Goal: Task Accomplishment & Management: Use online tool/utility

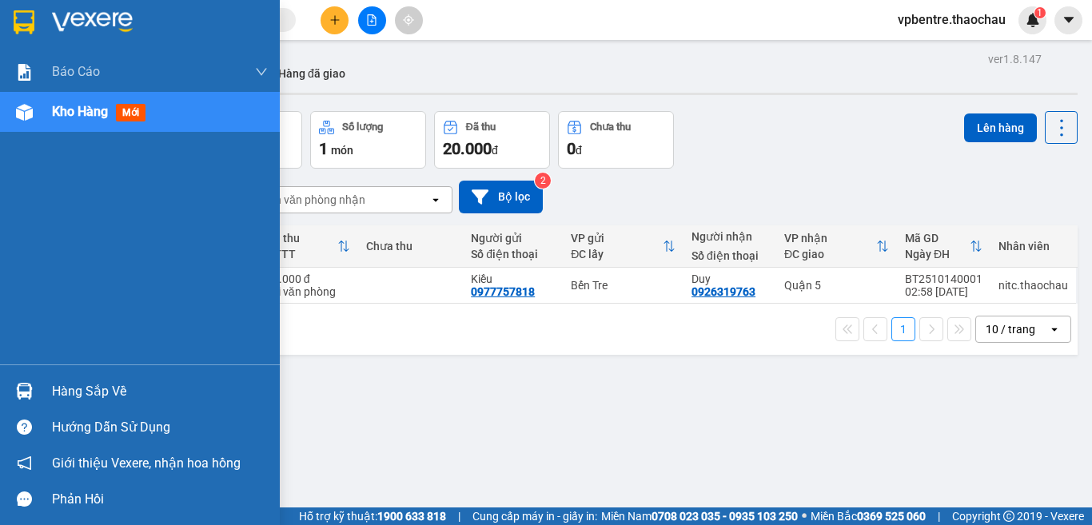
click at [74, 389] on div "Hàng sắp về" at bounding box center [160, 392] width 216 height 24
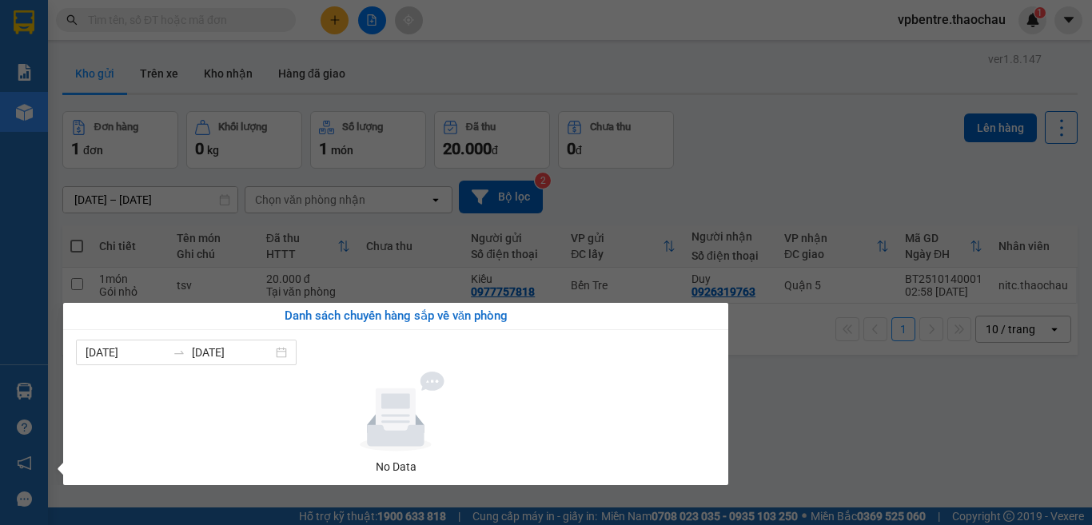
click at [536, 273] on section "Kết quả tìm kiếm ( 0 ) Bộ lọc No Data vpbentre.thaochau 1 Báo cáo Báo cáo dòng …" at bounding box center [546, 262] width 1092 height 525
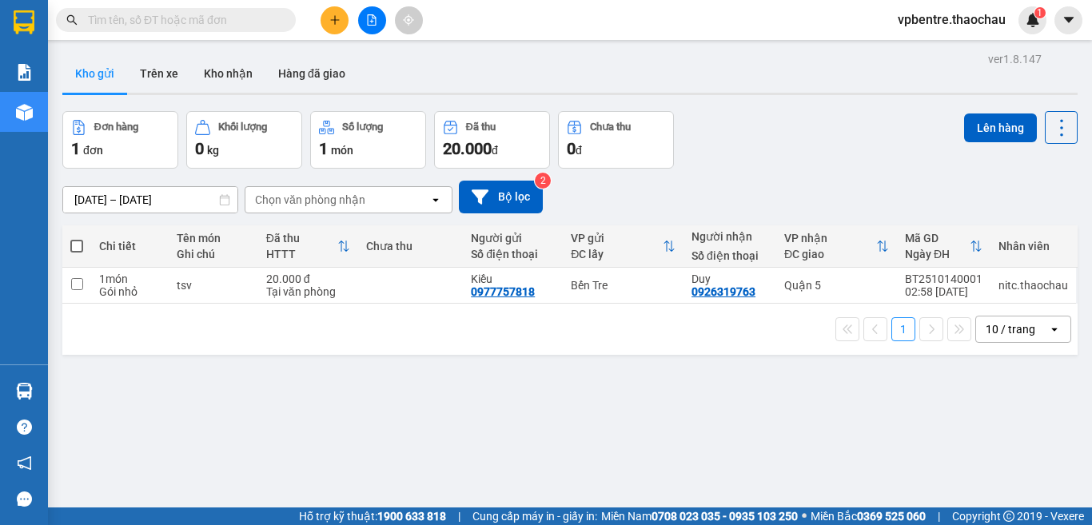
click at [80, 247] on span at bounding box center [76, 246] width 13 height 13
click at [77, 238] on input "checkbox" at bounding box center [77, 238] width 0 height 0
checkbox input "true"
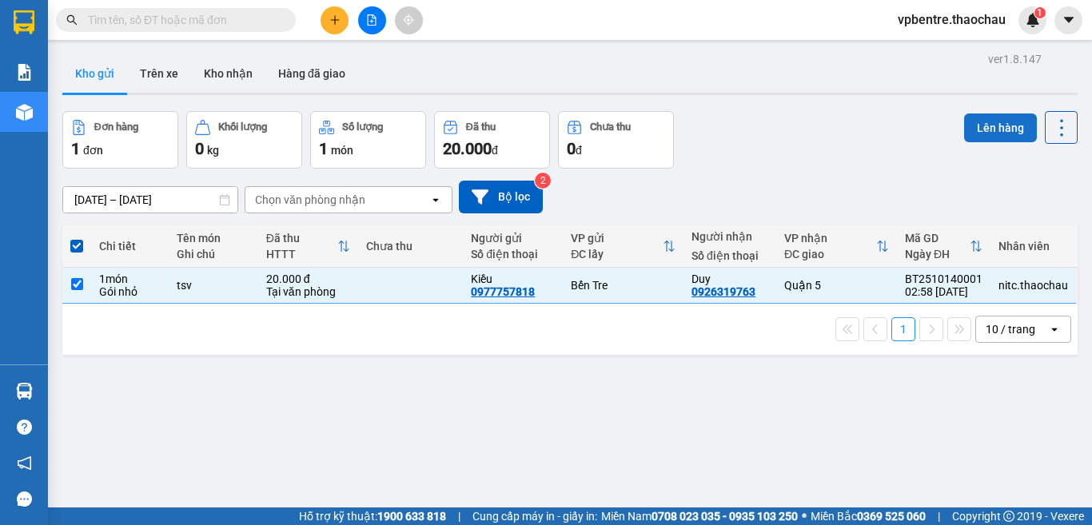
click at [981, 120] on button "Lên hàng" at bounding box center [1000, 128] width 73 height 29
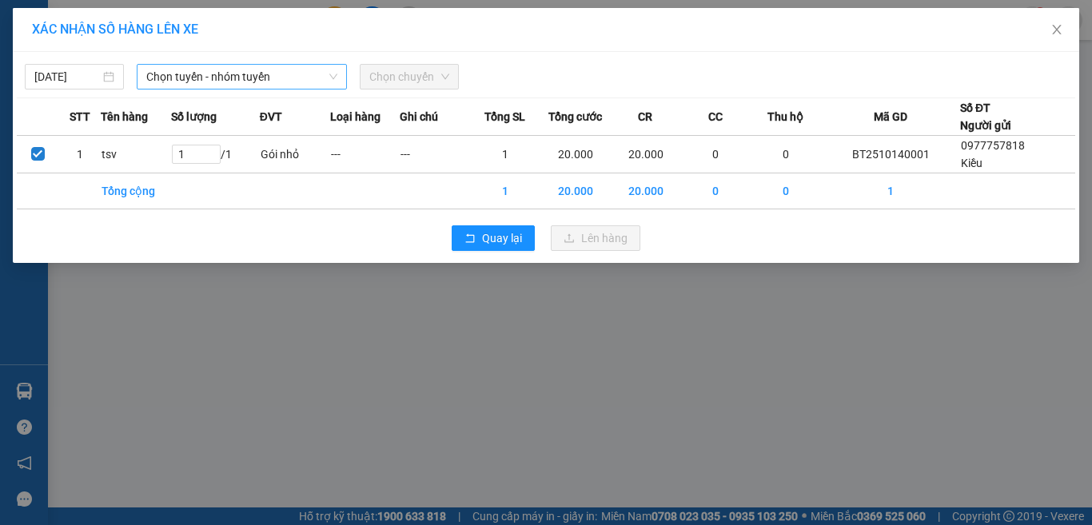
click at [277, 86] on span "Chọn tuyến - nhóm tuyến" at bounding box center [241, 77] width 191 height 24
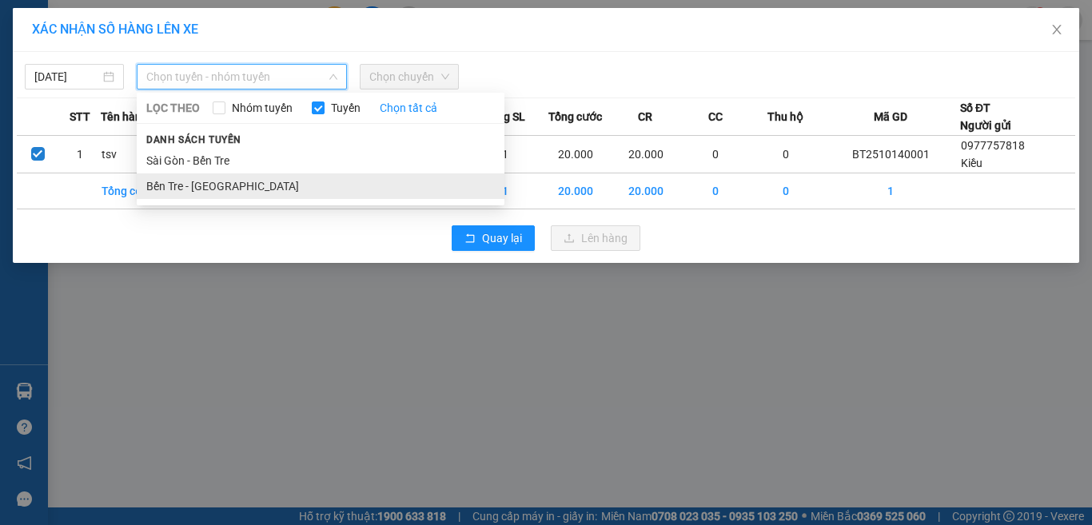
click at [273, 182] on li "Bến Tre - [GEOGRAPHIC_DATA]" at bounding box center [321, 187] width 368 height 26
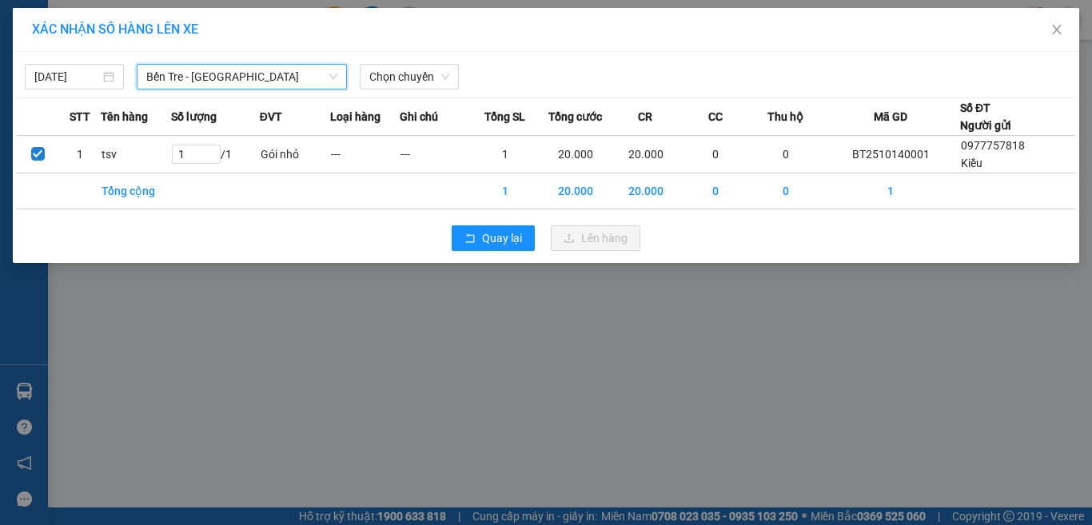
click at [421, 62] on div "[DATE] Bến Tre - [GEOGRAPHIC_DATA] [GEOGRAPHIC_DATA] [GEOGRAPHIC_DATA] - [GEOGR…" at bounding box center [546, 73] width 1059 height 34
click at [420, 82] on span "Chọn chuyến" at bounding box center [409, 77] width 80 height 24
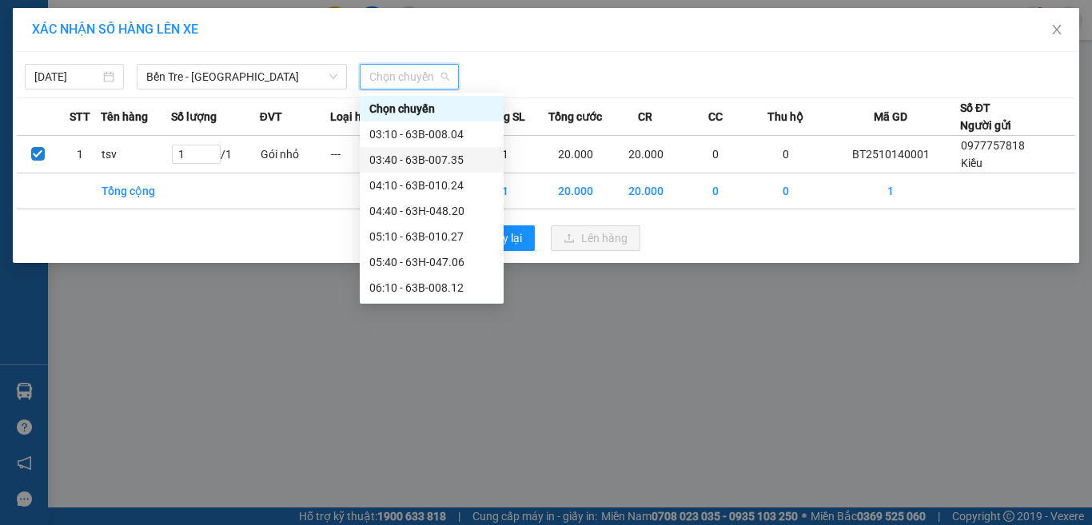
click at [431, 167] on div "03:40 - 63B-007.35" at bounding box center [431, 160] width 125 height 18
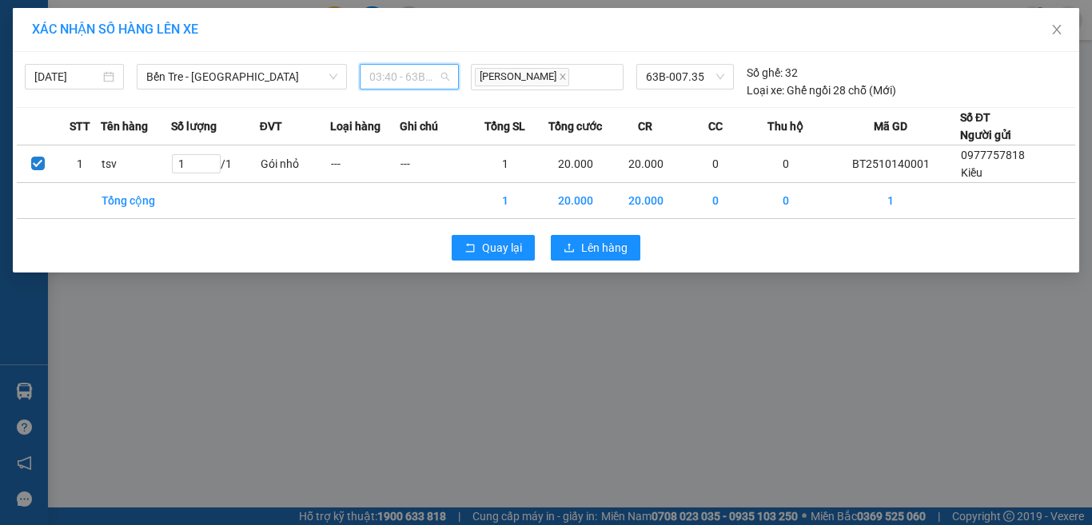
click at [405, 84] on span "03:40 - 63B-007.35" at bounding box center [409, 77] width 80 height 24
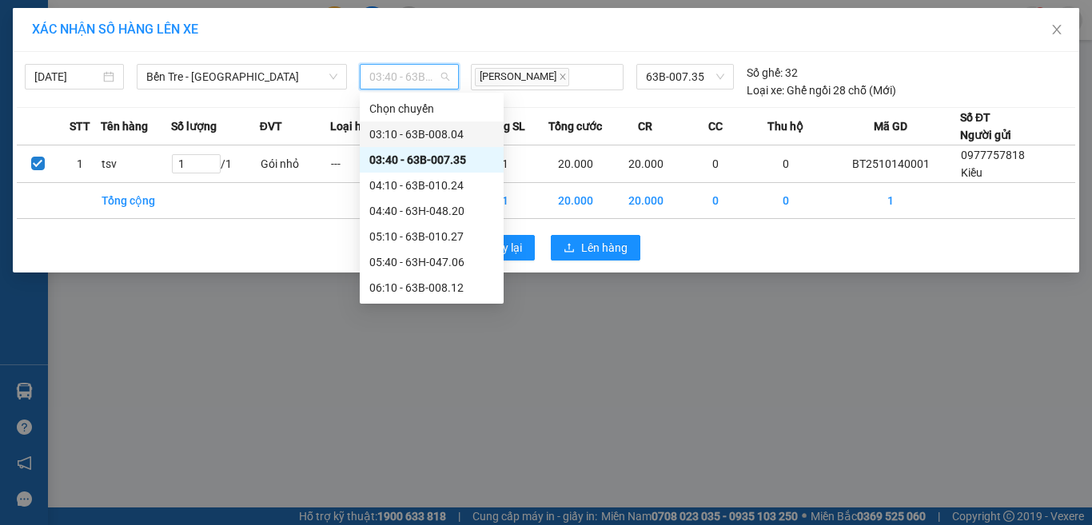
click at [400, 128] on div "03:10 - 63B-008.04" at bounding box center [431, 135] width 125 height 18
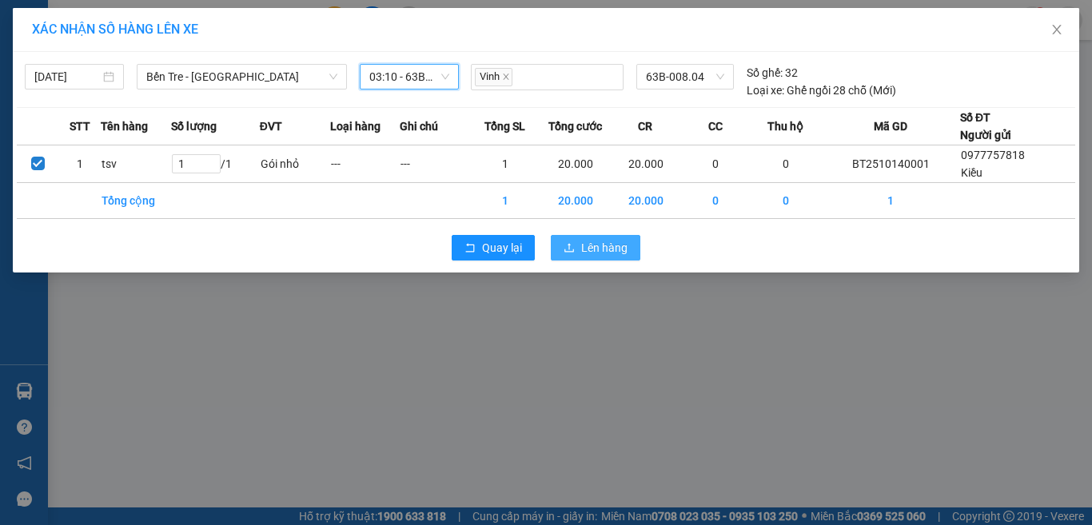
click at [598, 254] on span "Lên hàng" at bounding box center [604, 248] width 46 height 18
